Goal: Task Accomplishment & Management: Manage account settings

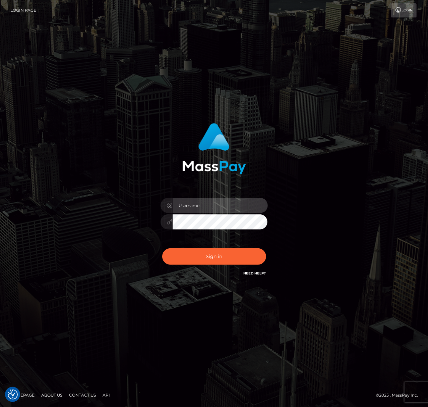
click at [210, 203] on input "text" at bounding box center [220, 205] width 95 height 15
type input "speralta"
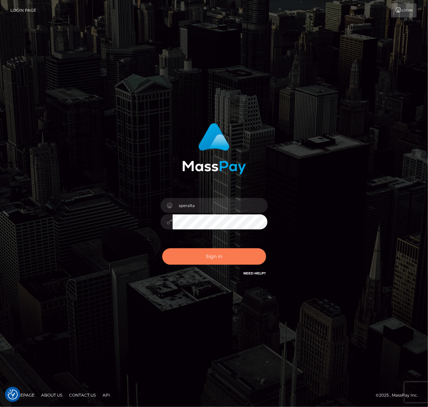
click at [215, 258] on button "Sign in" at bounding box center [214, 256] width 104 height 16
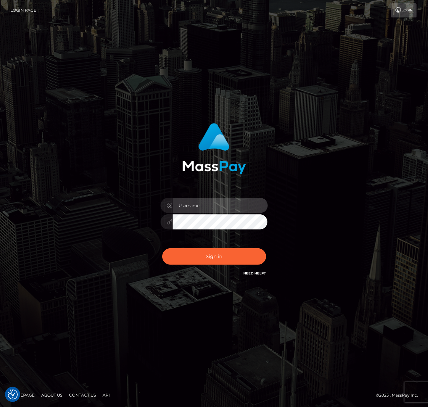
click at [198, 205] on input "text" at bounding box center [220, 205] width 95 height 15
type input "s"
type input "speralta"
click at [182, 265] on div "Sign in Need Help?" at bounding box center [214, 259] width 117 height 30
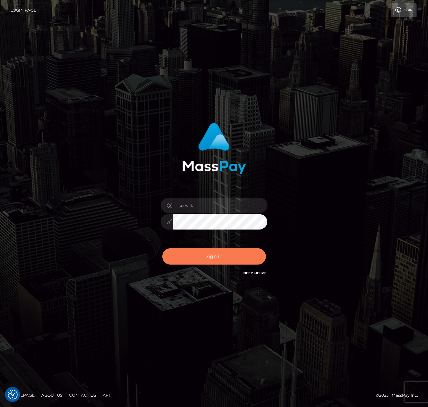
click at [186, 259] on button "Sign in" at bounding box center [214, 256] width 104 height 16
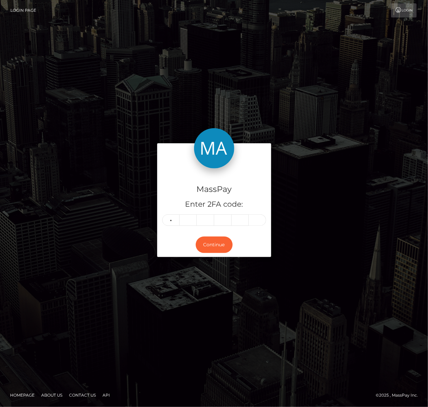
type input "4"
type input "5"
type input "6"
type input "5"
type input "1"
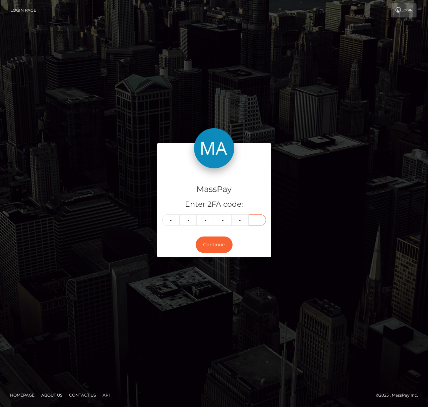
type input "7"
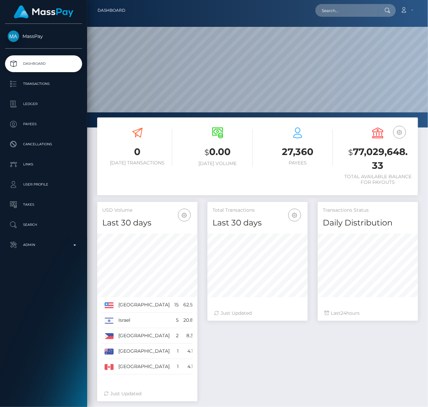
scroll to position [127, 341]
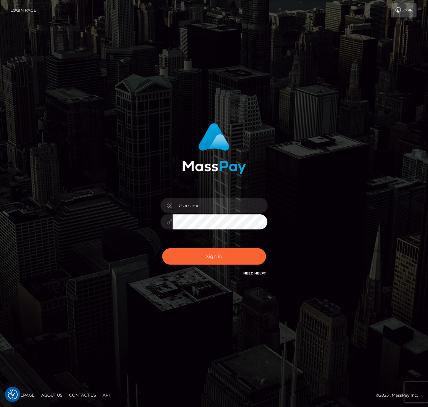
click at [189, 199] on div "Sign in" at bounding box center [214, 200] width 176 height 164
click at [194, 213] on div at bounding box center [214, 218] width 117 height 51
click at [194, 212] on input "text" at bounding box center [220, 205] width 95 height 15
click at [198, 208] on input "text" at bounding box center [220, 205] width 95 height 15
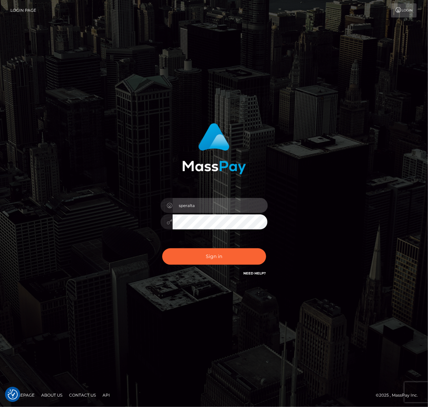
type input "speralta"
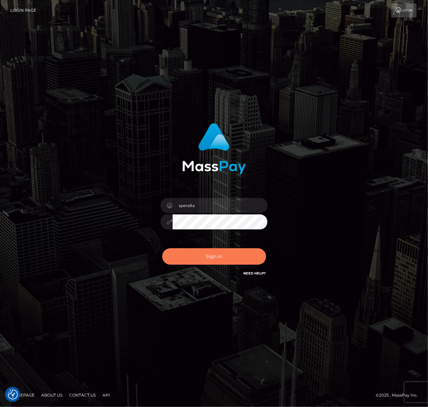
click at [185, 259] on button "Sign in" at bounding box center [214, 256] width 104 height 16
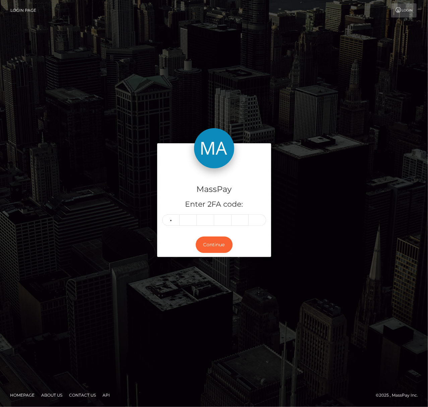
type input "0"
type input "5"
type input "4"
type input "7"
type input "9"
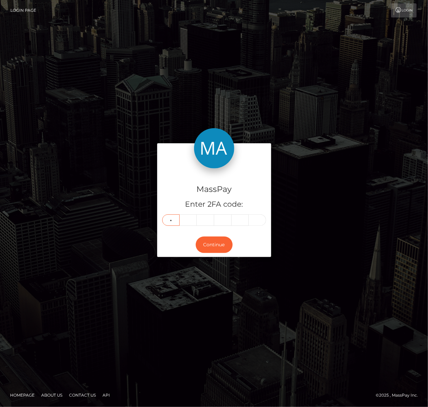
type input "8"
type input "4"
type input "3"
type input "7"
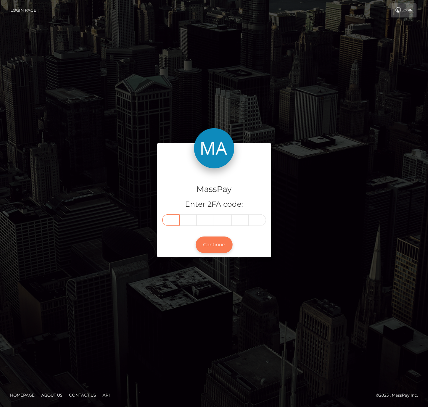
type input "8"
type input "4"
type input "5"
type input "4"
type input "3"
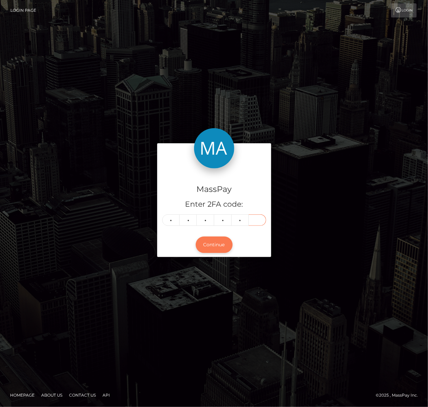
type input "7"
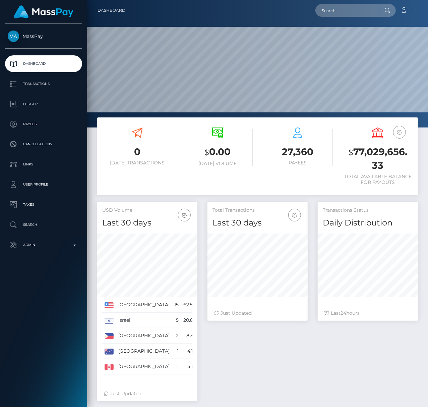
scroll to position [119, 101]
click at [51, 76] on link "Transactions" at bounding box center [43, 83] width 77 height 17
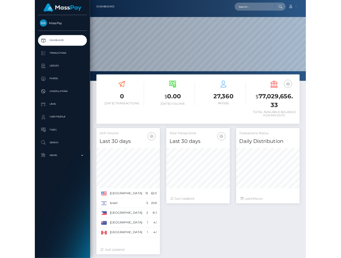
scroll to position [0, 0]
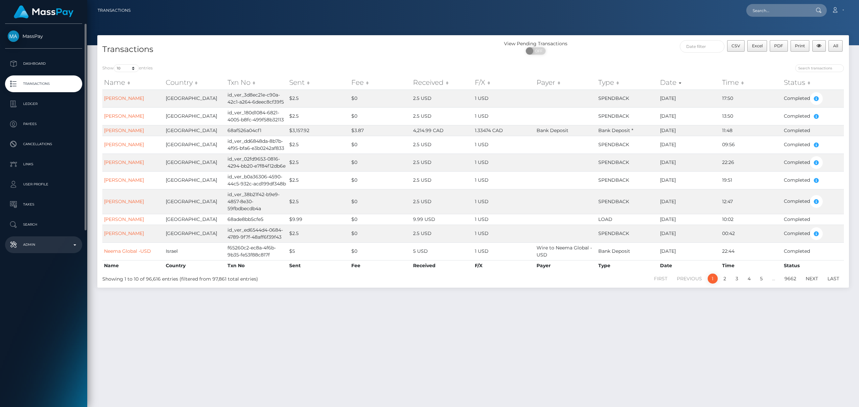
click at [71, 246] on p "Admin" at bounding box center [44, 245] width 72 height 10
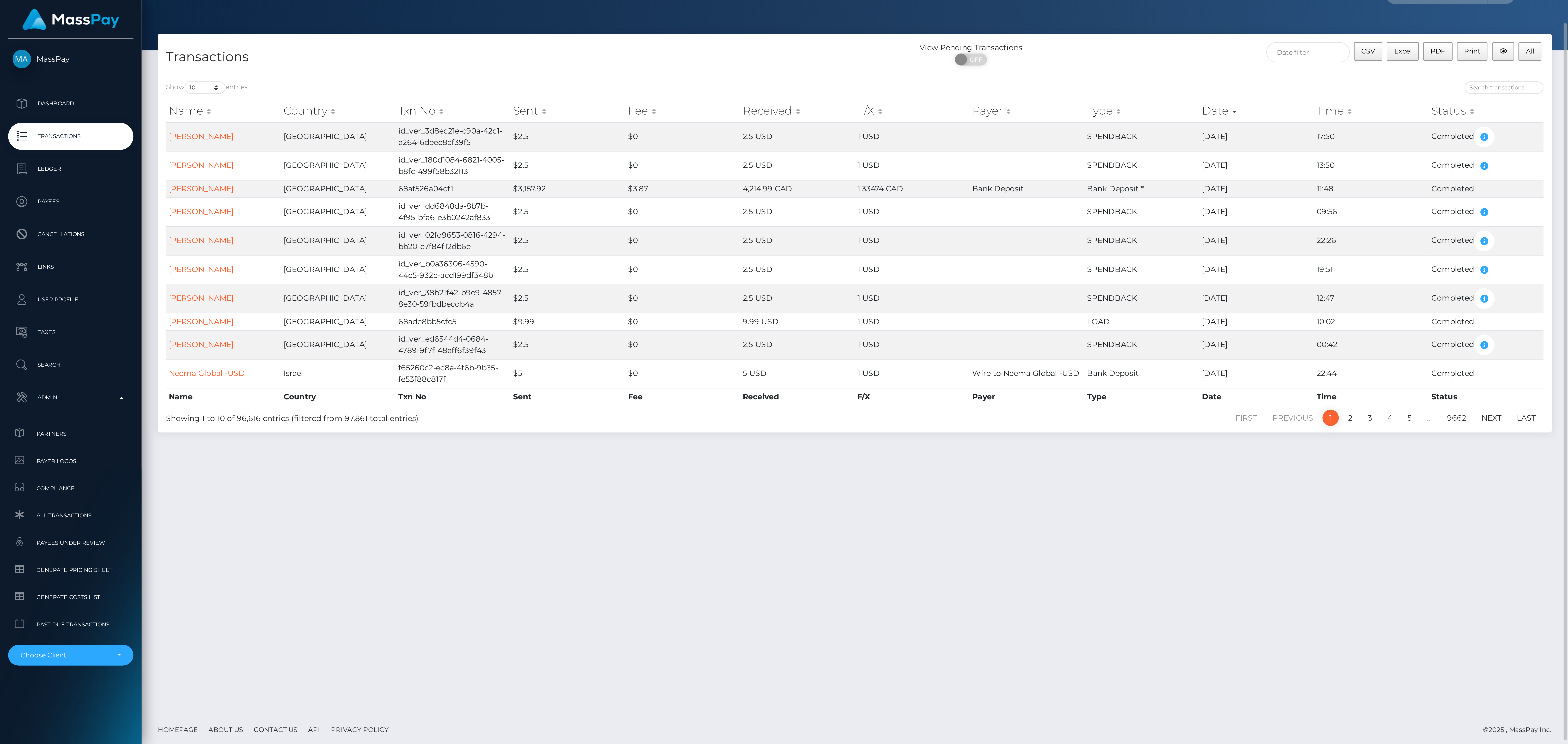
scroll to position [10, 0]
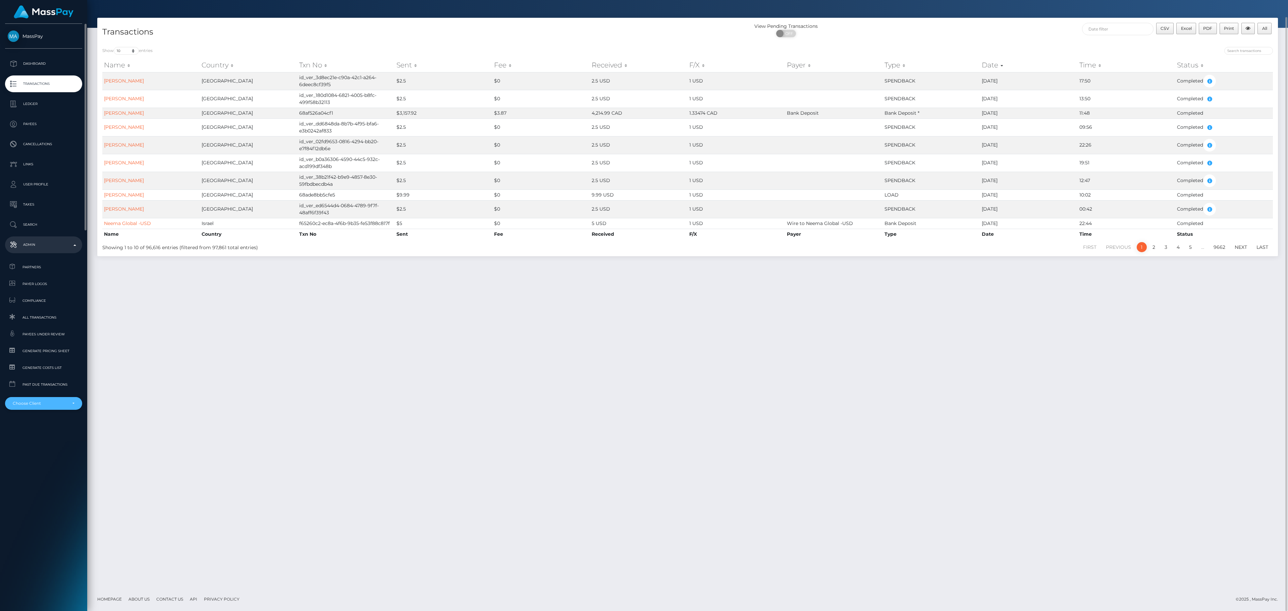
click at [65, 258] on div "Choose Client" at bounding box center [40, 403] width 54 height 5
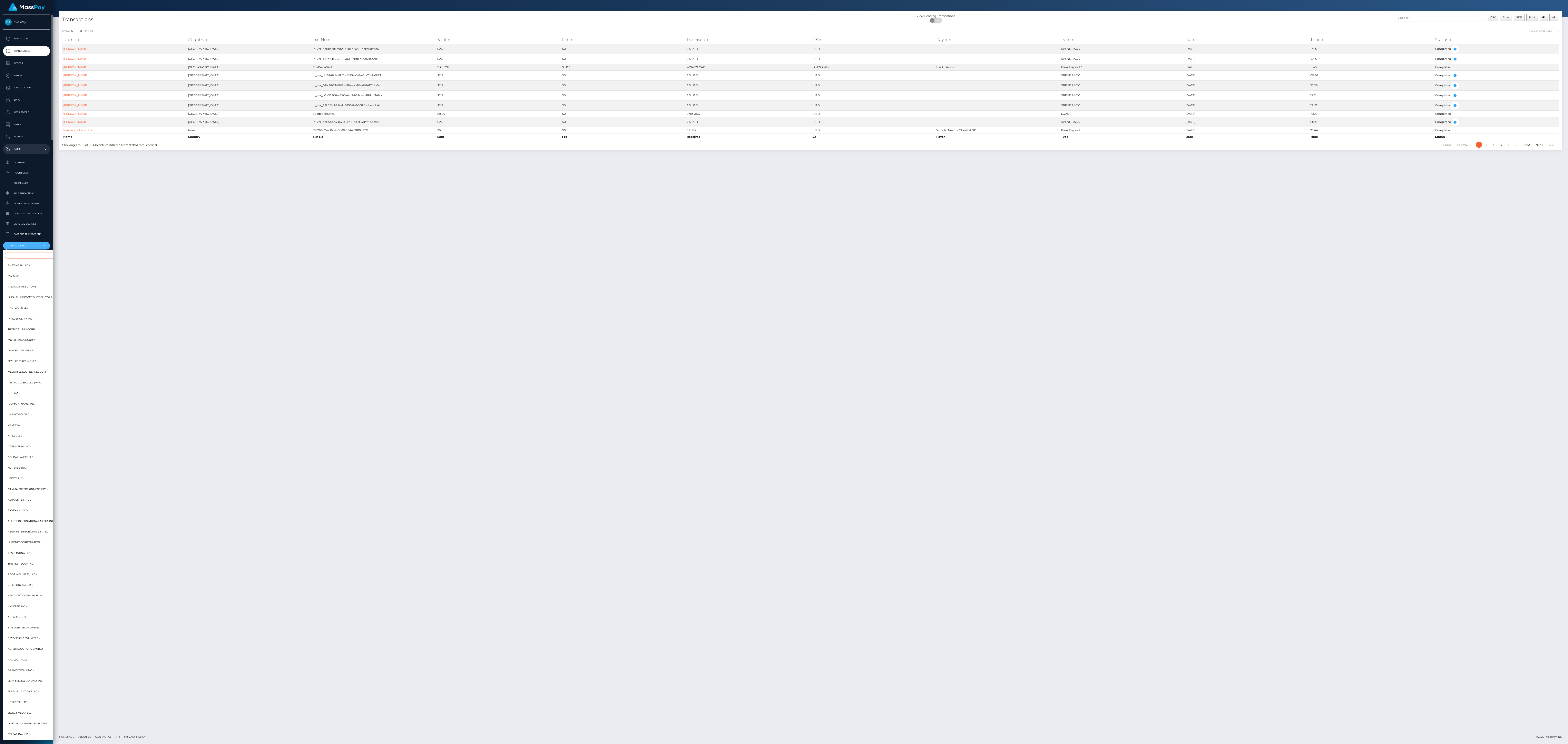
click at [48, 157] on input "Search" at bounding box center [50, 256] width 90 height 6
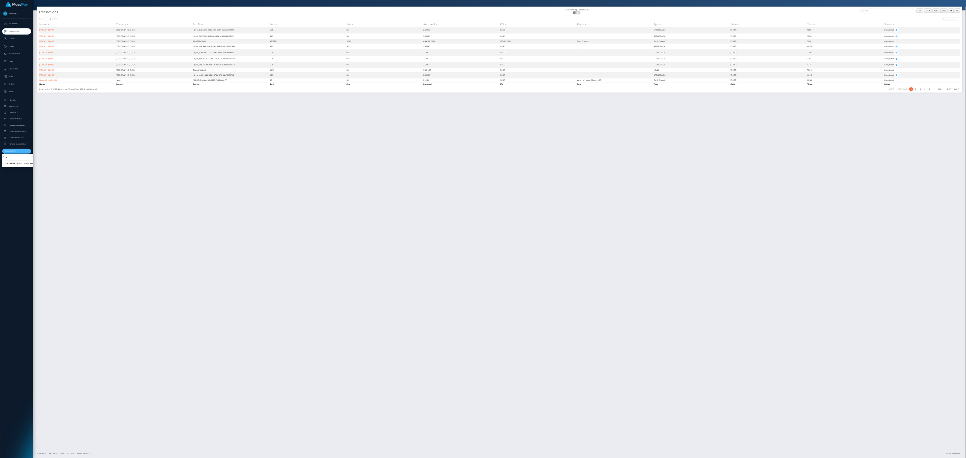
scroll to position [0, 0]
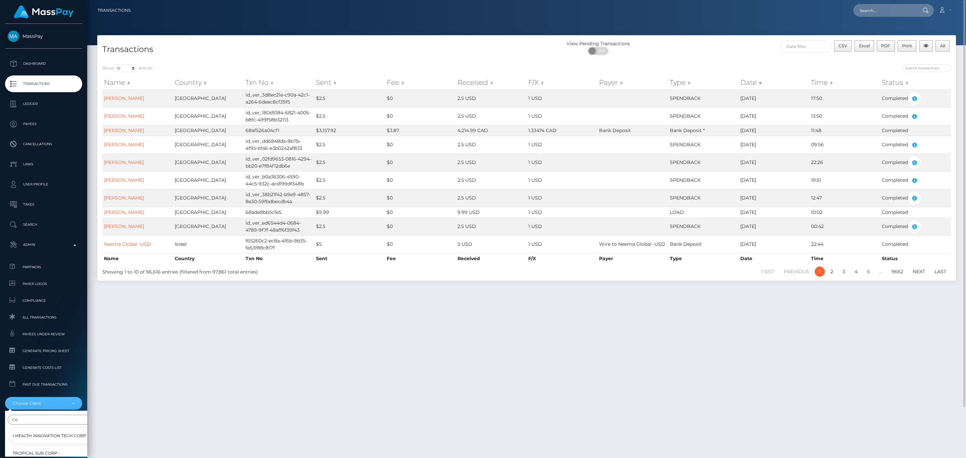
type input "C"
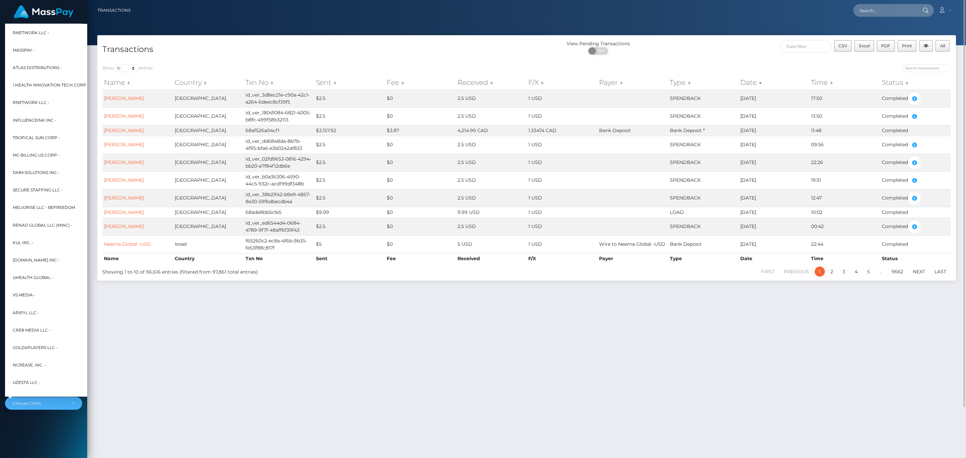
type input "C"
